Goal: Task Accomplishment & Management: Manage account settings

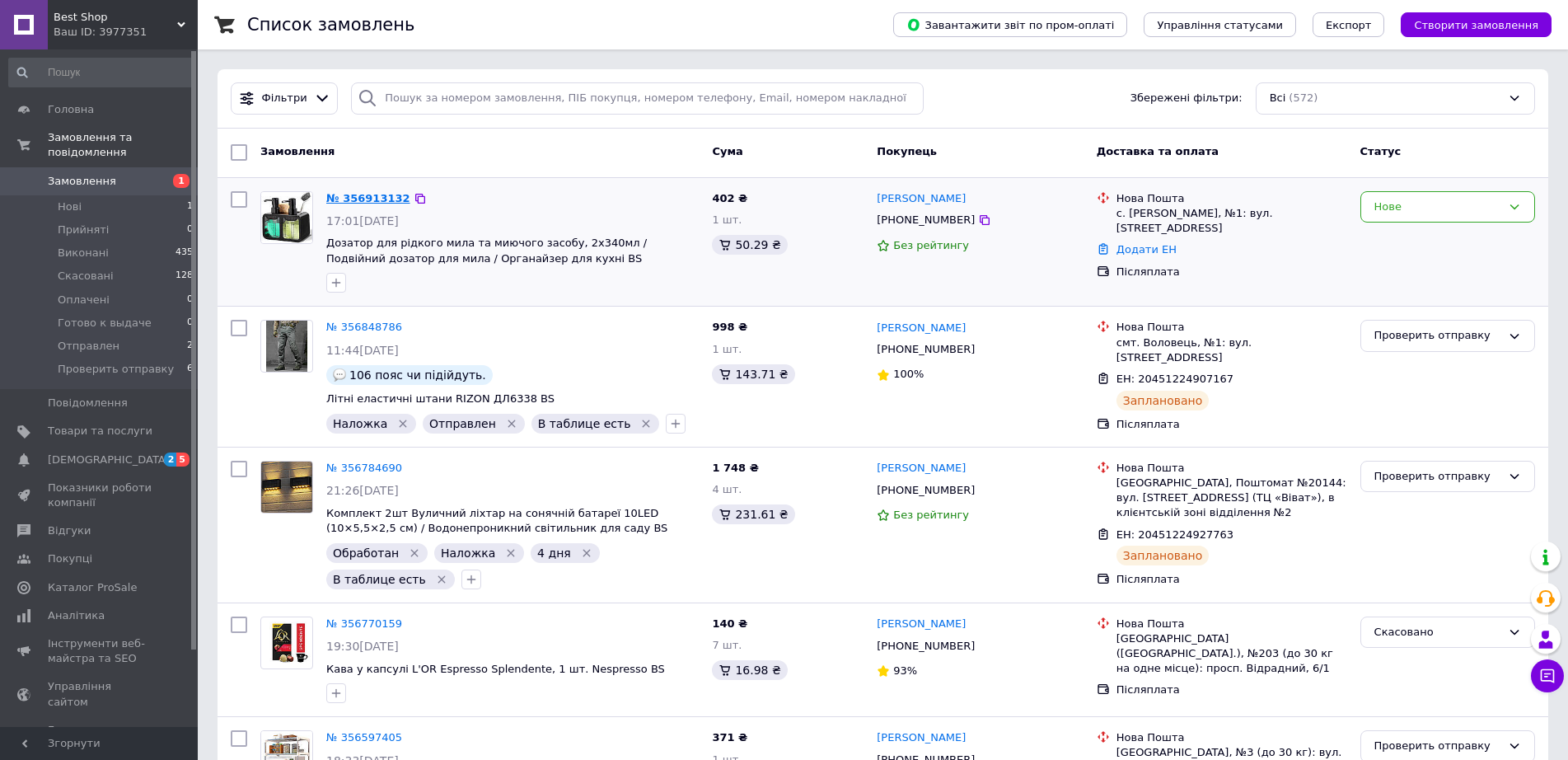
click at [380, 195] on link "№ 356913132" at bounding box center [368, 197] width 84 height 12
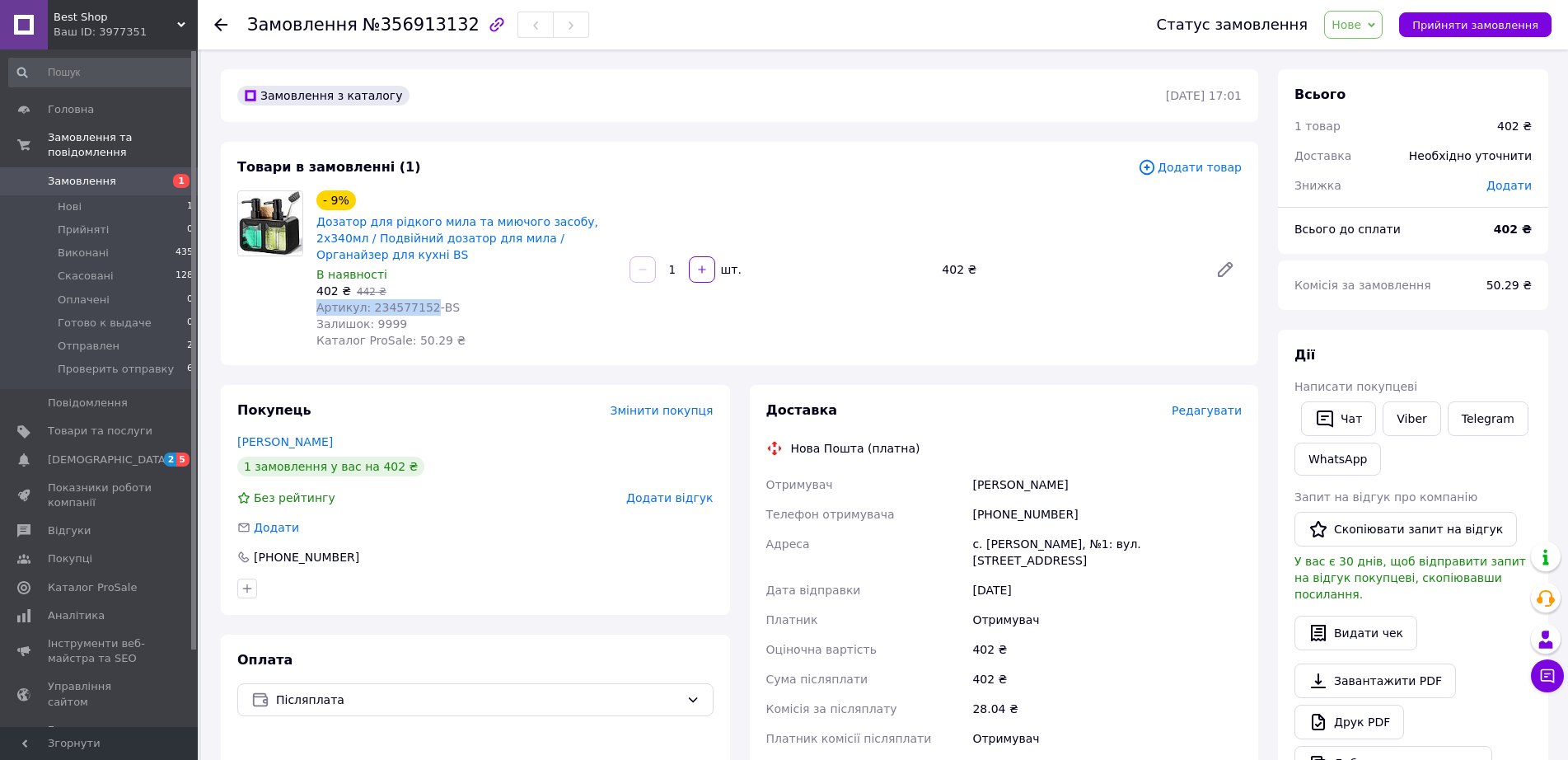
drag, startPoint x: 319, startPoint y: 302, endPoint x: 419, endPoint y: 300, distance: 100.0
click at [419, 301] on span "Артикул: 234577152-BS" at bounding box center [389, 308] width 144 height 13
copy span "Артикул: 234577152"
click at [1498, 29] on span "Прийняти замовлення" at bounding box center [1475, 25] width 126 height 12
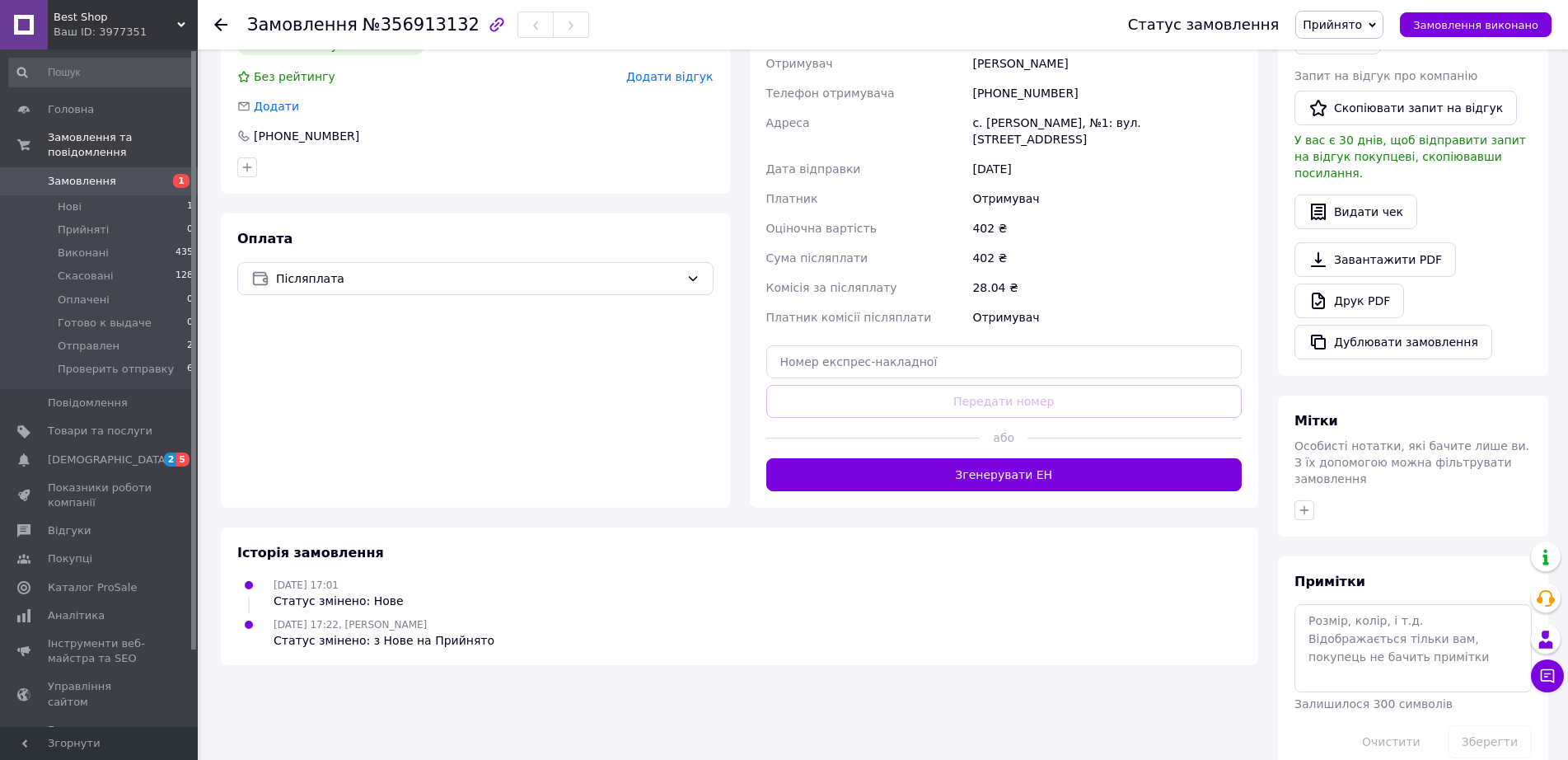
scroll to position [423, 0]
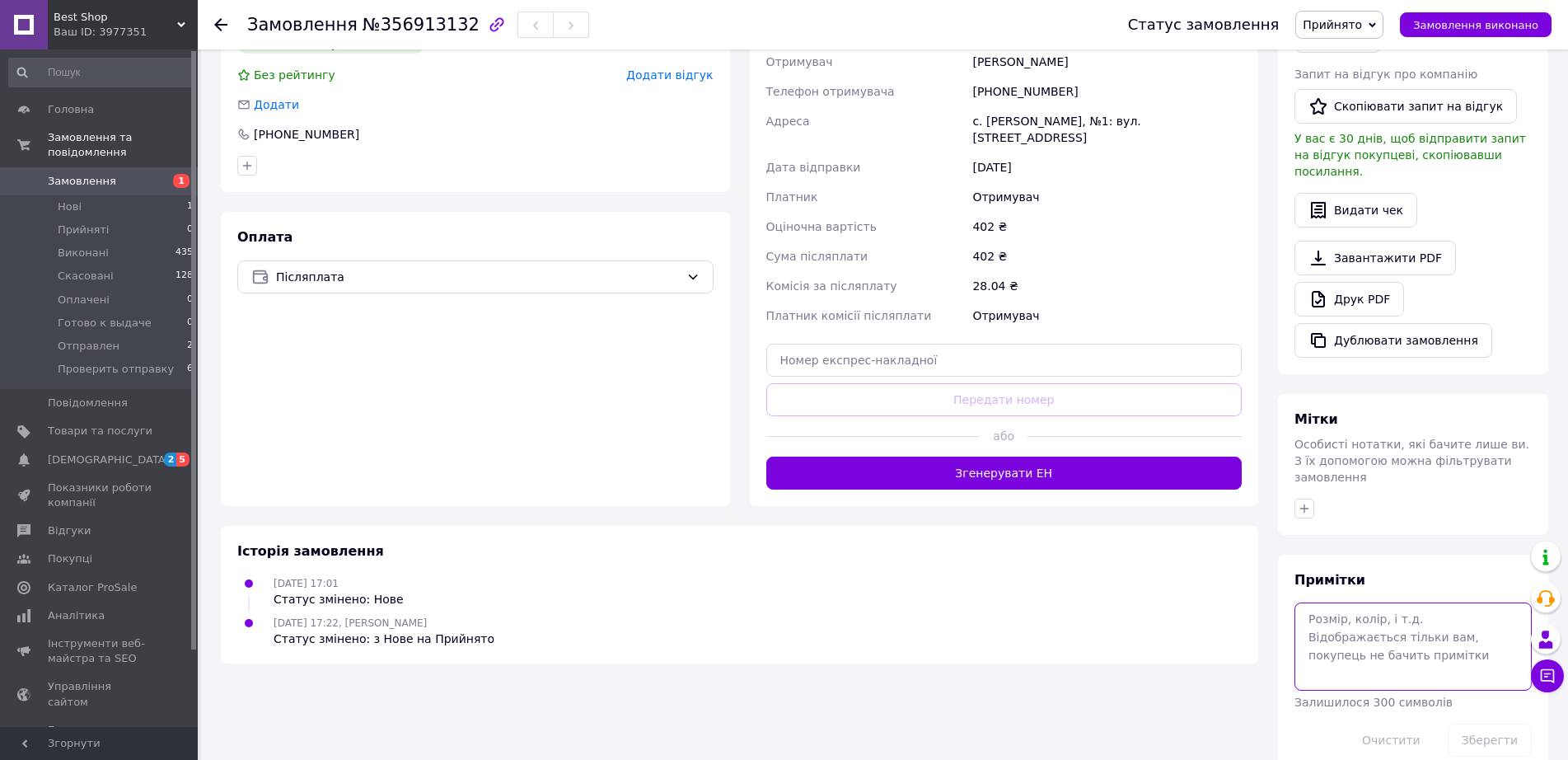
drag, startPoint x: 1333, startPoint y: 593, endPoint x: 1215, endPoint y: 601, distance: 118.3
click at [1320, 602] on textarea at bounding box center [1413, 646] width 238 height 88
type textarea "267"
click at [1497, 723] on button "Зберегти" at bounding box center [1490, 740] width 84 height 33
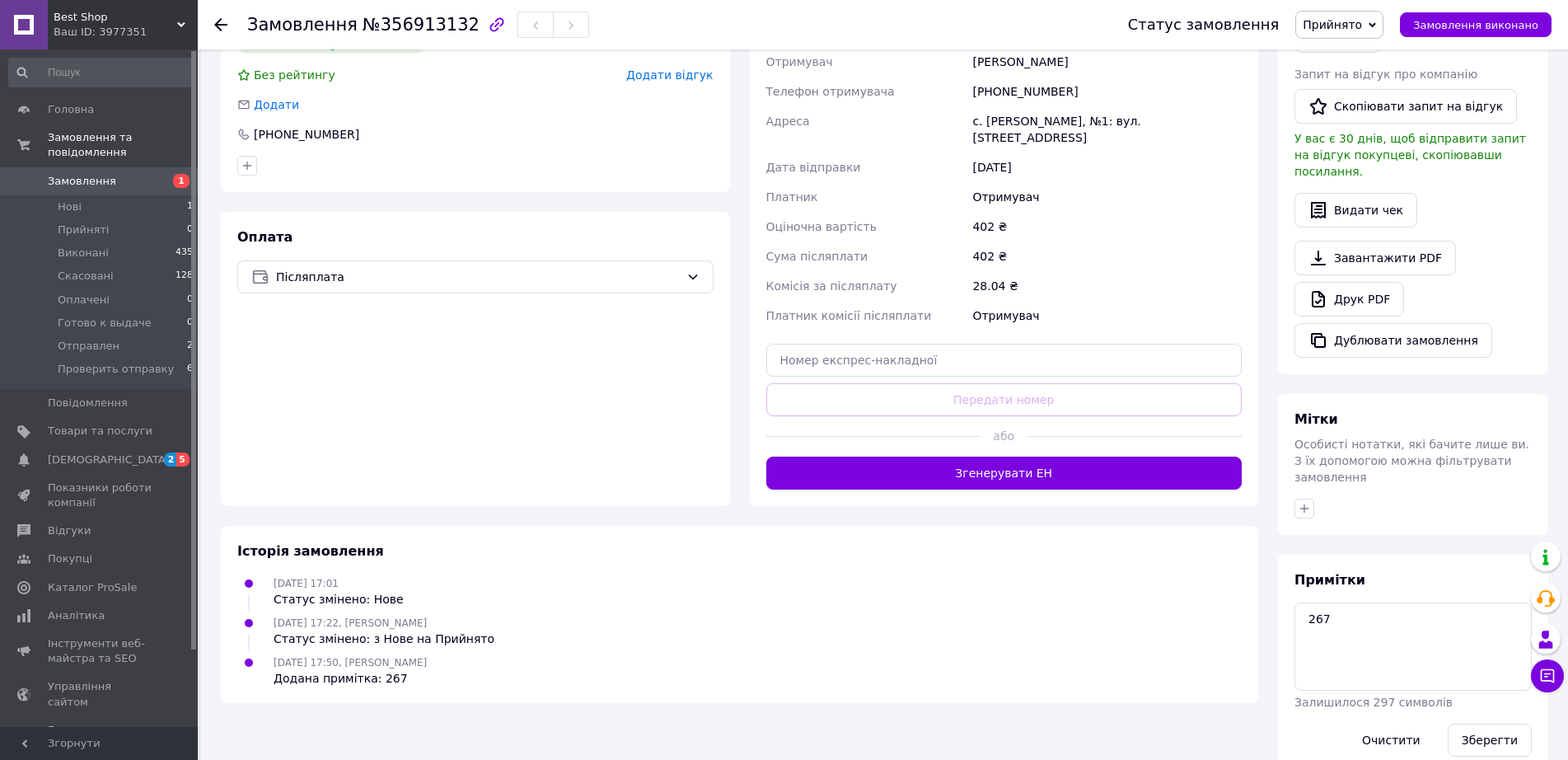
scroll to position [176, 0]
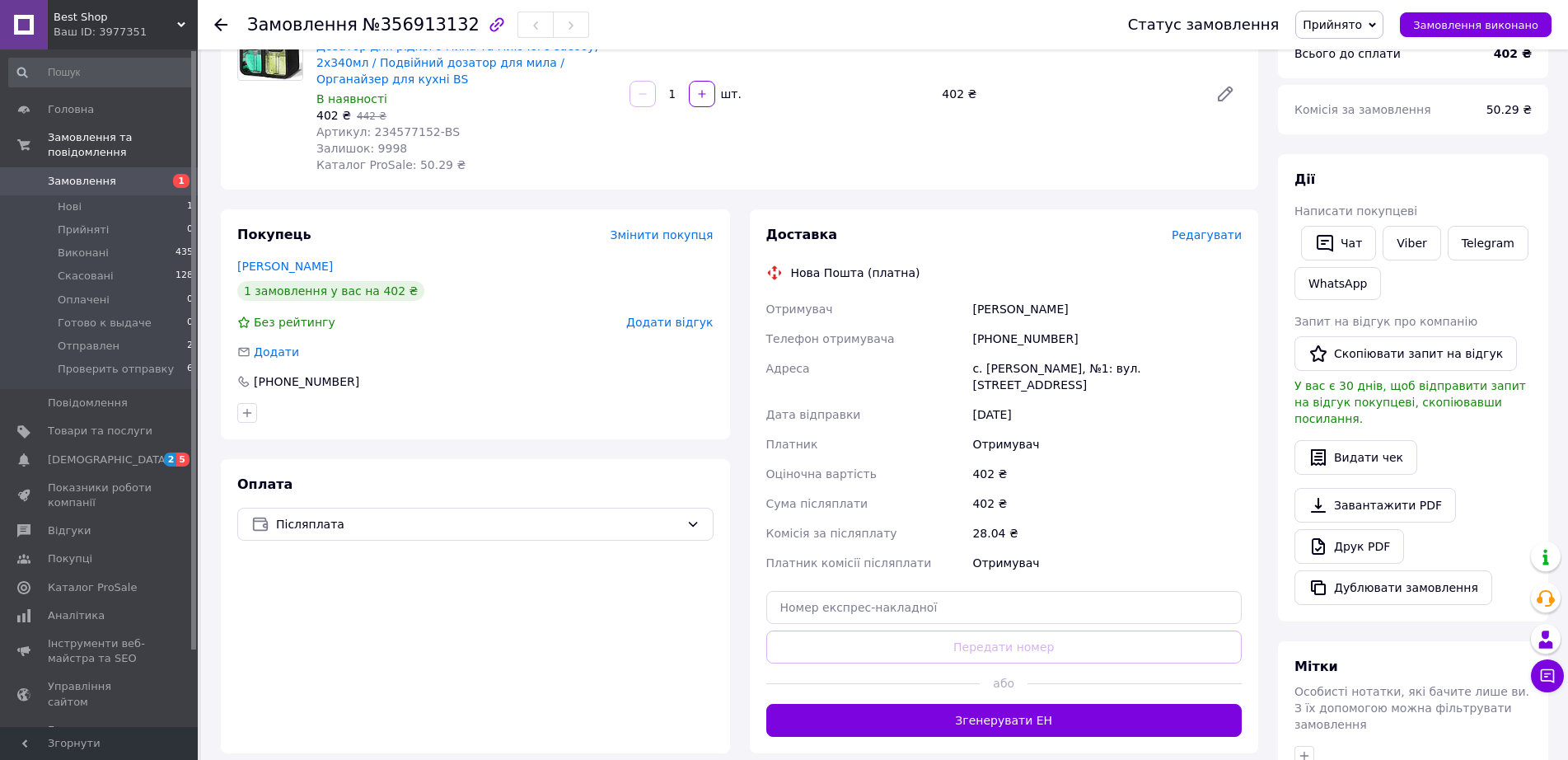
click at [227, 28] on icon at bounding box center [221, 25] width 13 height 13
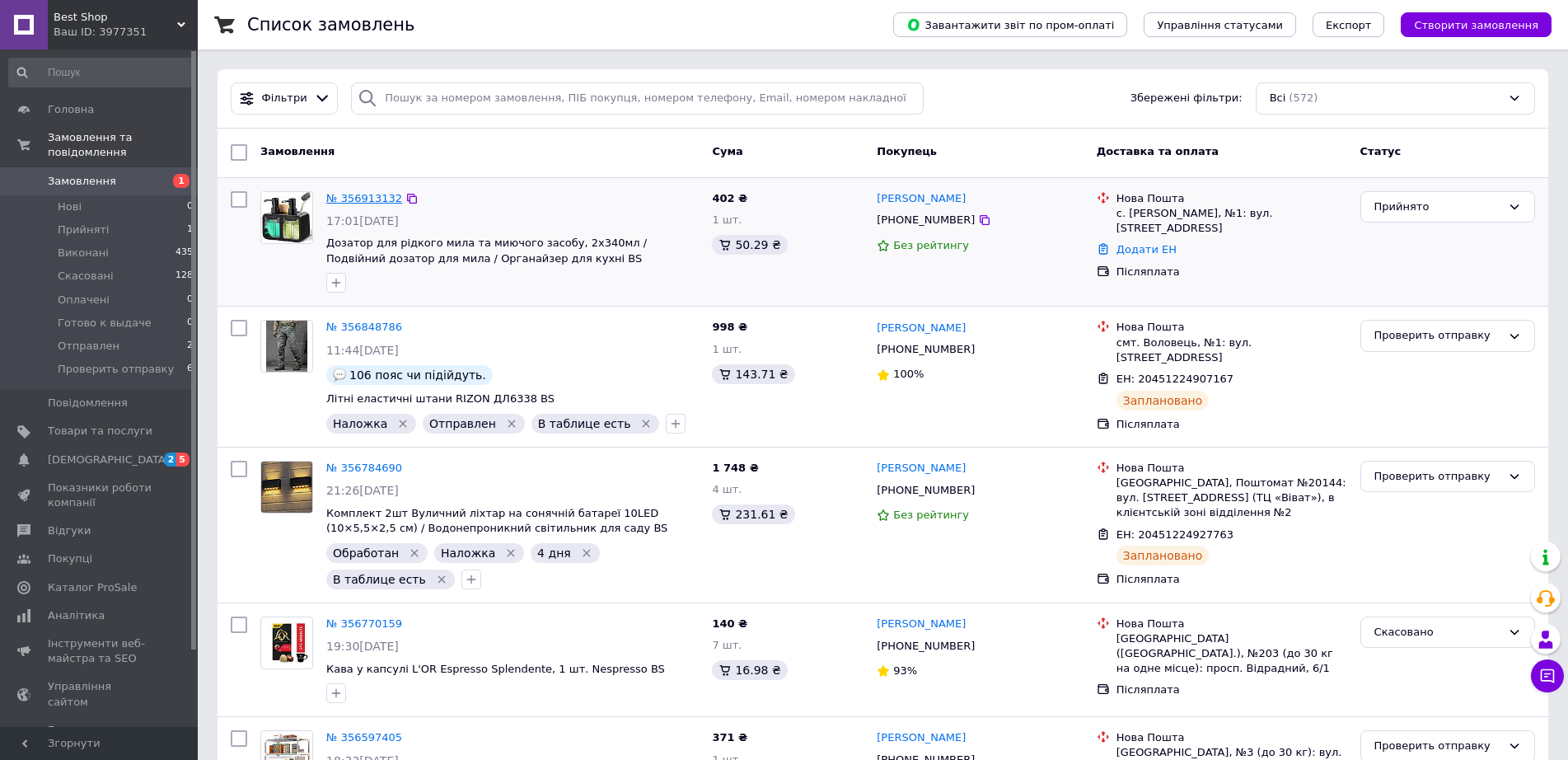
click at [364, 200] on link "№ 356913132" at bounding box center [364, 197] width 76 height 12
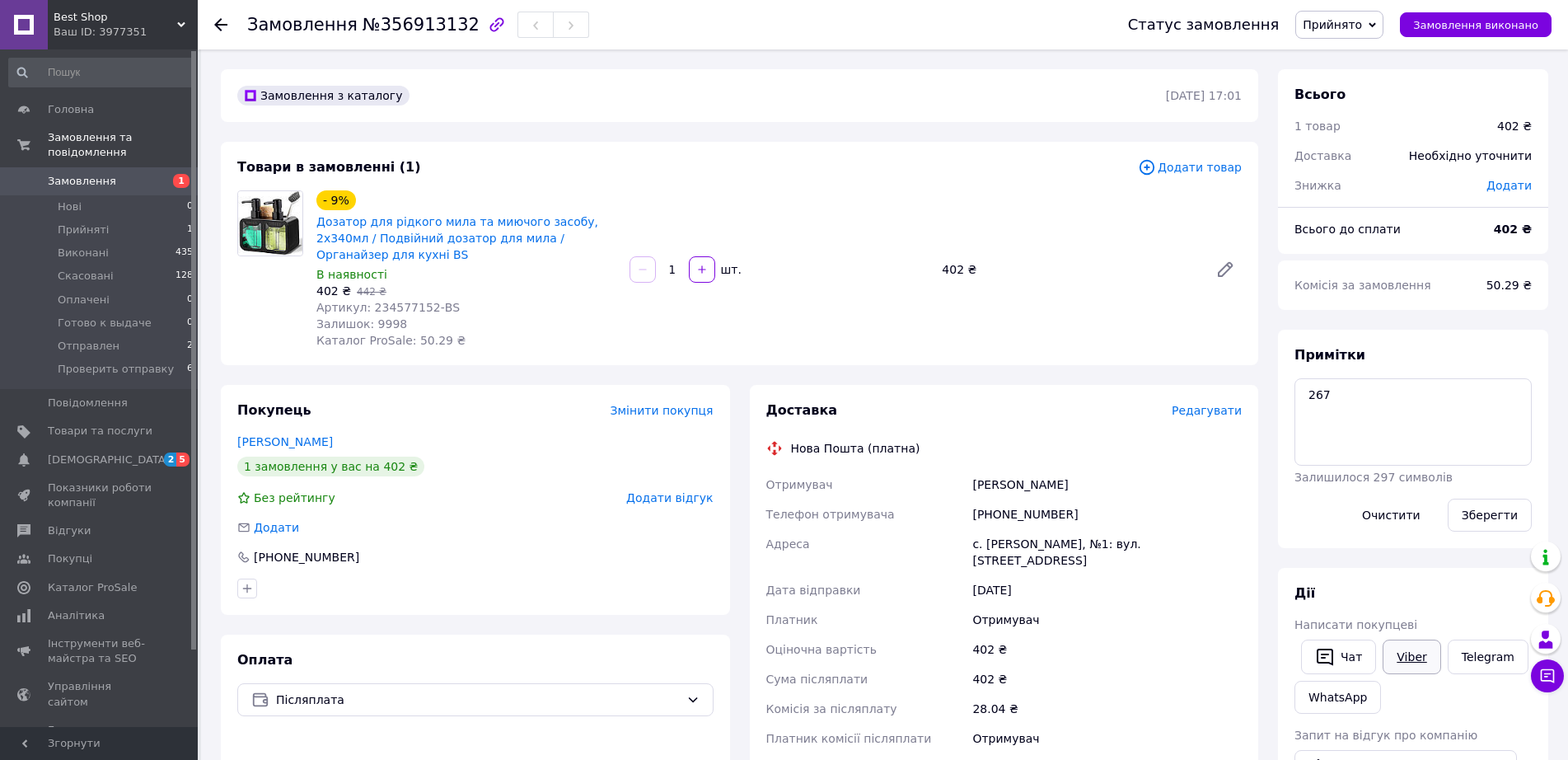
click at [1412, 654] on link "Viber" at bounding box center [1411, 657] width 58 height 35
drag, startPoint x: 315, startPoint y: 219, endPoint x: 607, endPoint y: 240, distance: 292.8
click at [607, 240] on div "Дозатор для рідкого мила та миючого засобу, 2х340мл / Подвійний дозатор для мил…" at bounding box center [466, 238] width 303 height 53
copy link "Дозатор для рідкого мила та миючого засобу, 2х340мл / Подвійний дозатор для мил…"
drag, startPoint x: 766, startPoint y: 545, endPoint x: 1164, endPoint y: 551, distance: 398.0
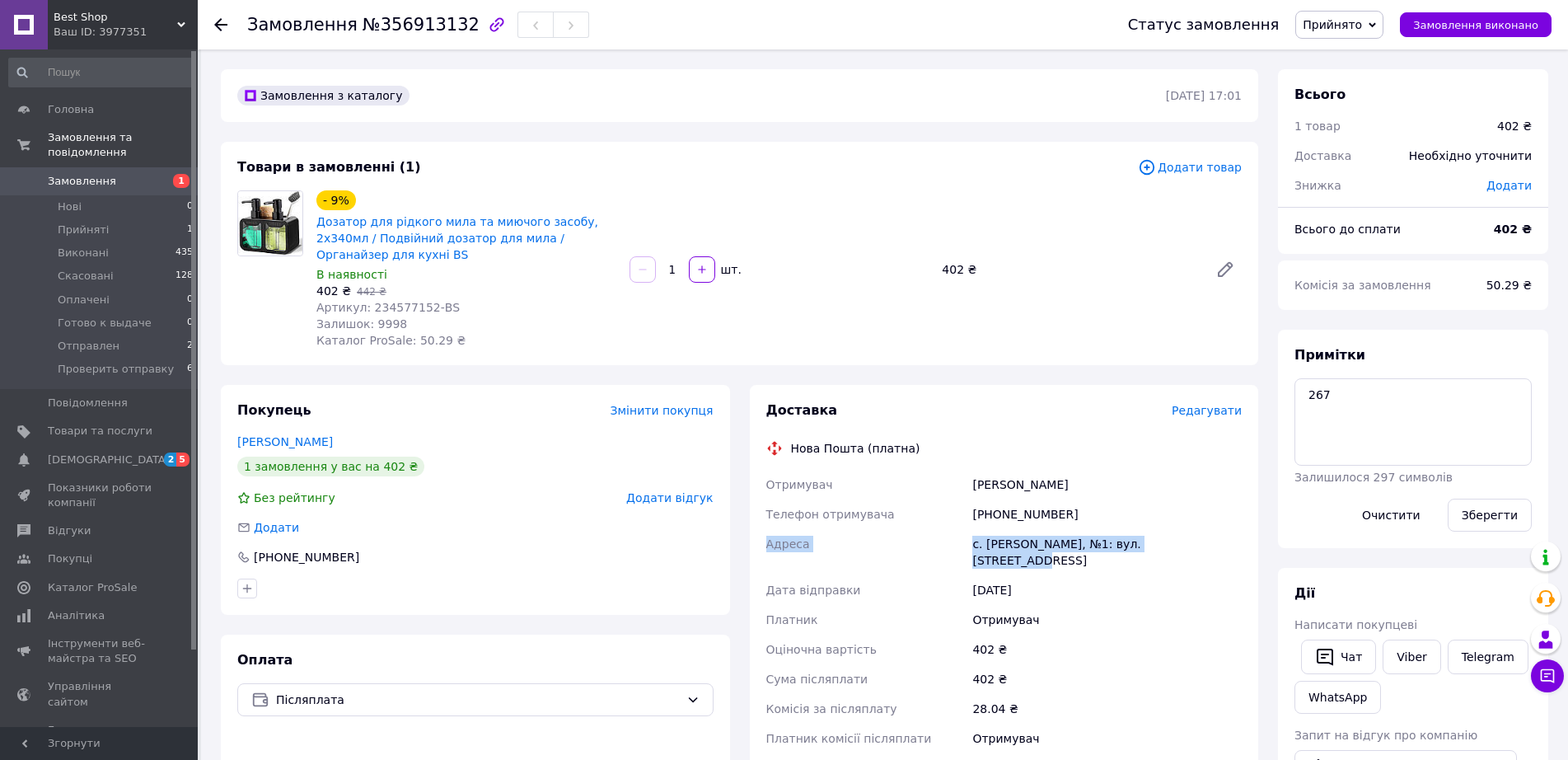
click at [1199, 543] on div "Отримувач Плетінь Анна Телефон отримувача +380993807143 Адреса с. Гнідин, №1: в…" at bounding box center [1004, 612] width 483 height 284
copy div "Адреса с. Гнідин, №1: вул. Олександрівська, 9"
click at [221, 32] on div at bounding box center [221, 25] width 13 height 17
